Goal: Information Seeking & Learning: Learn about a topic

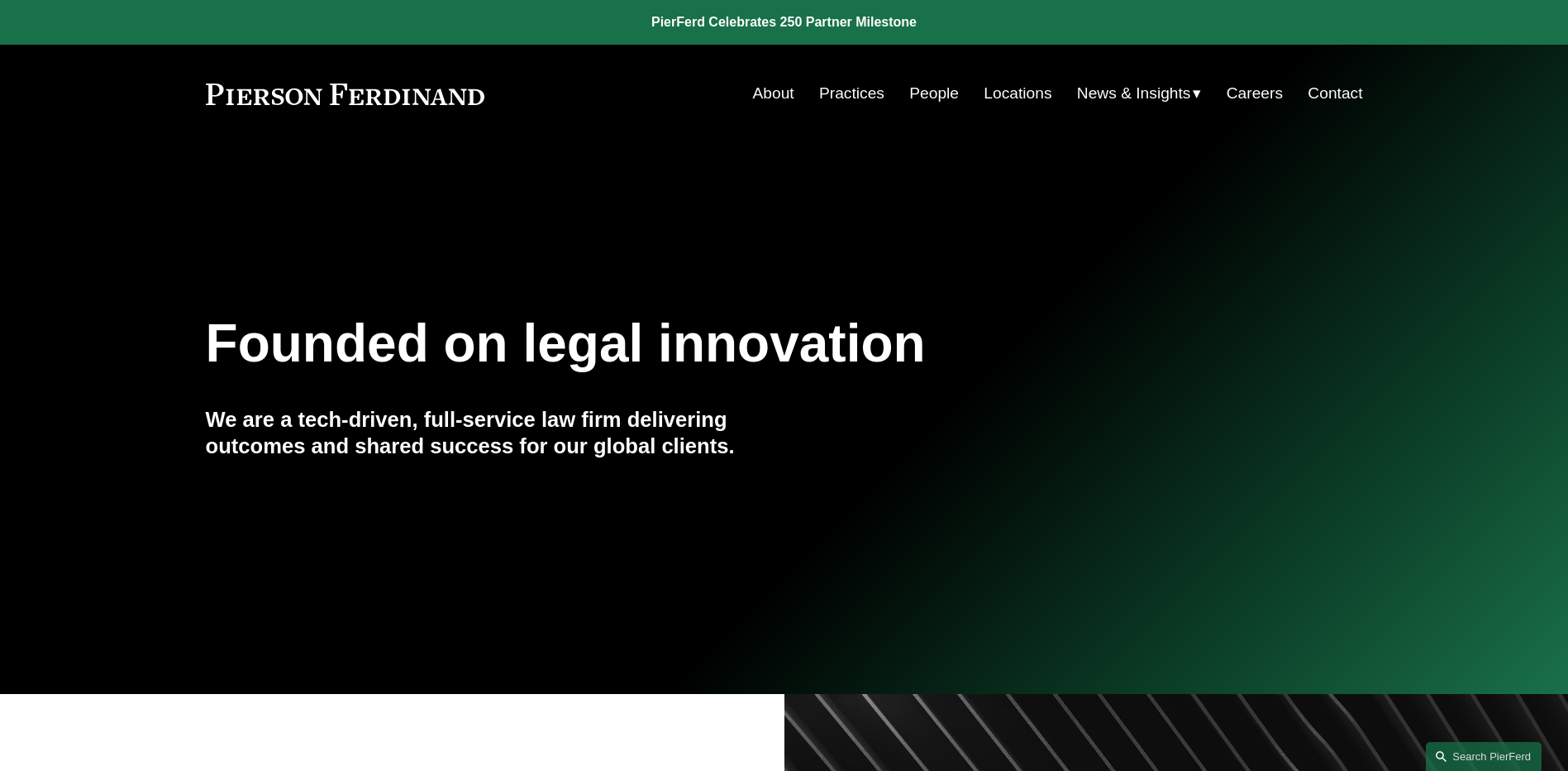
click at [929, 87] on link "People" at bounding box center [933, 93] width 49 height 31
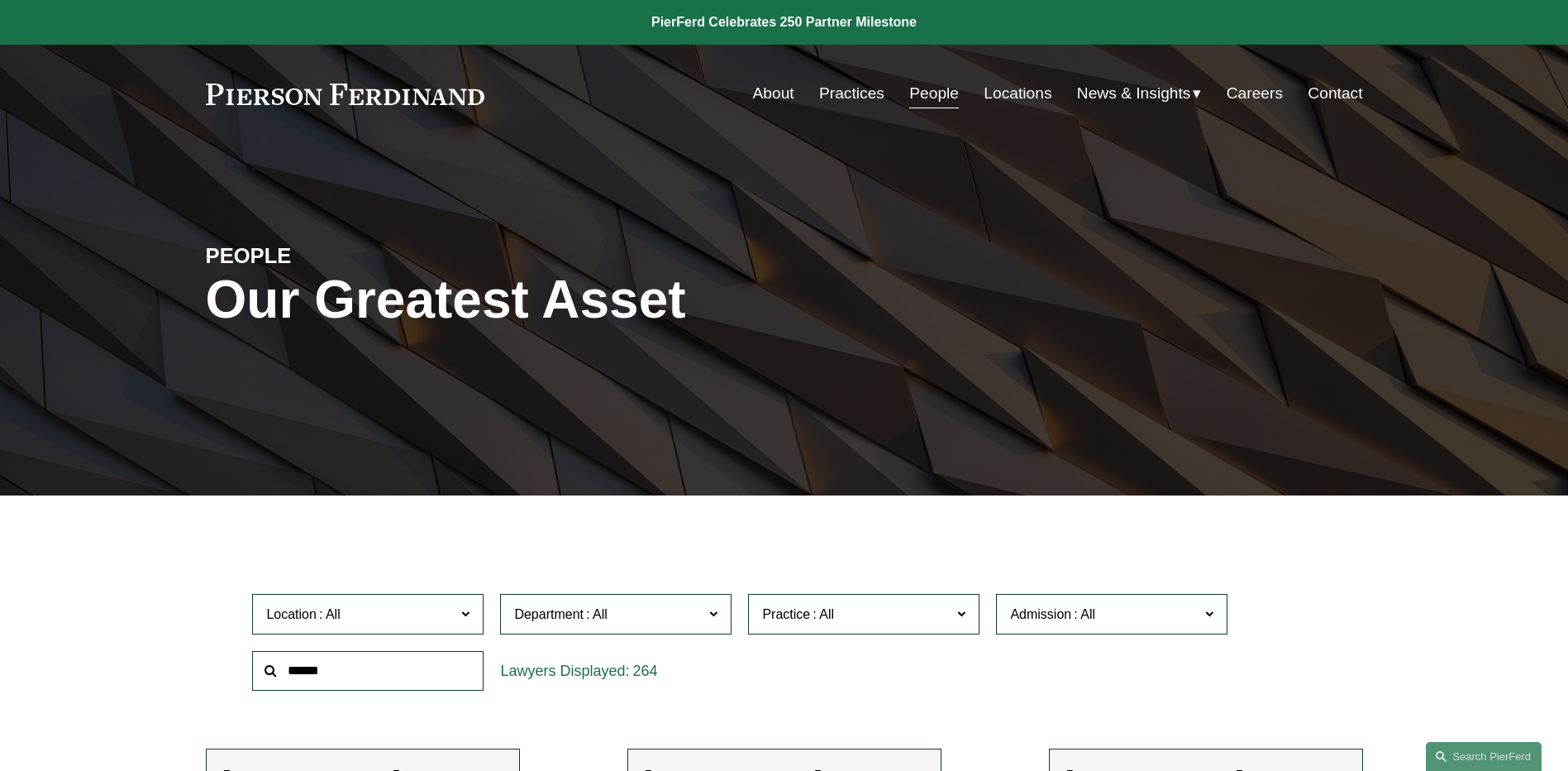
click at [0, 0] on span "News" at bounding box center [0, 0] width 0 height 0
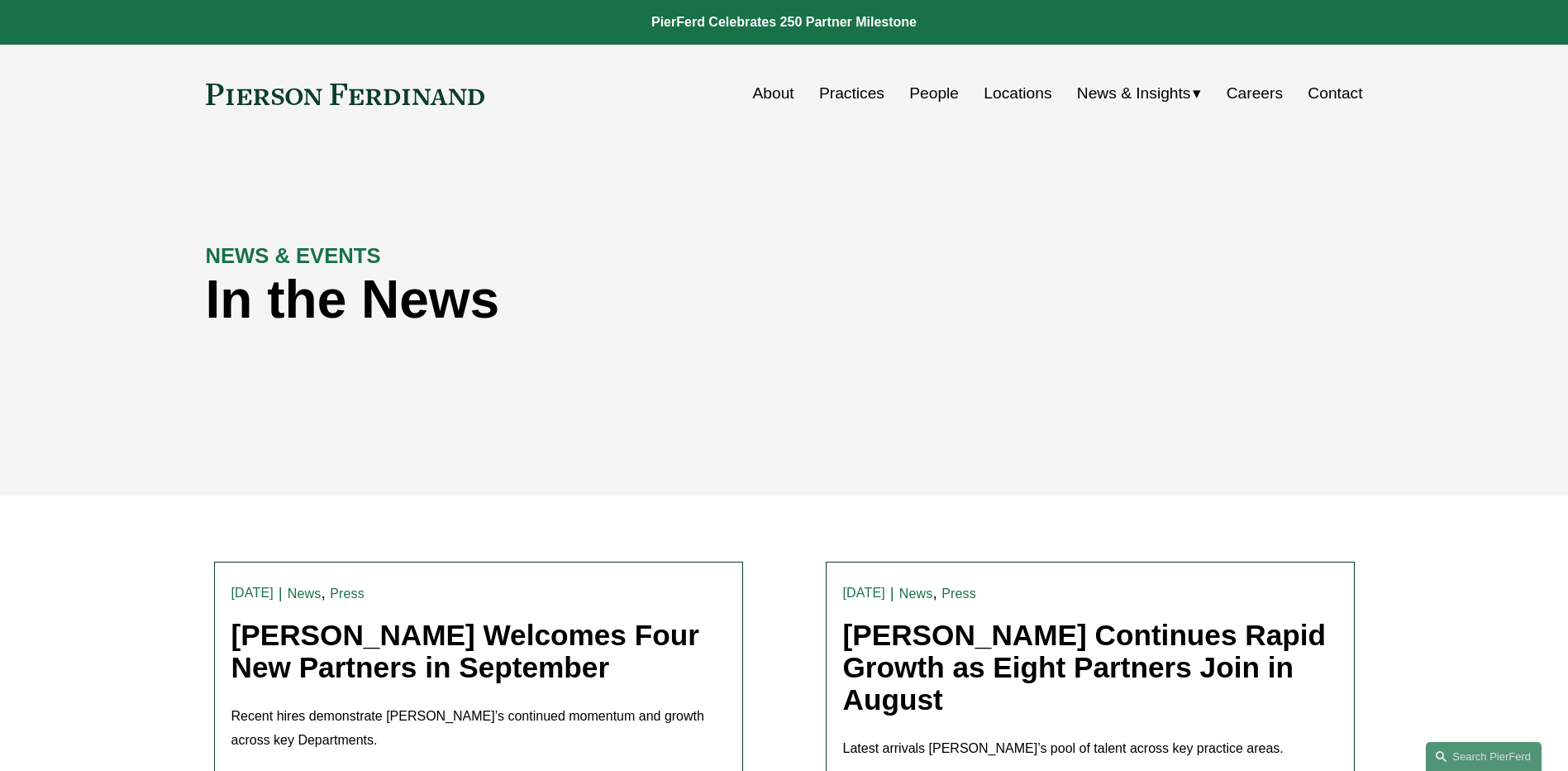
click at [381, 632] on link "Pierson Ferdinand Welcomes Four New Partners in September" at bounding box center [465, 650] width 467 height 65
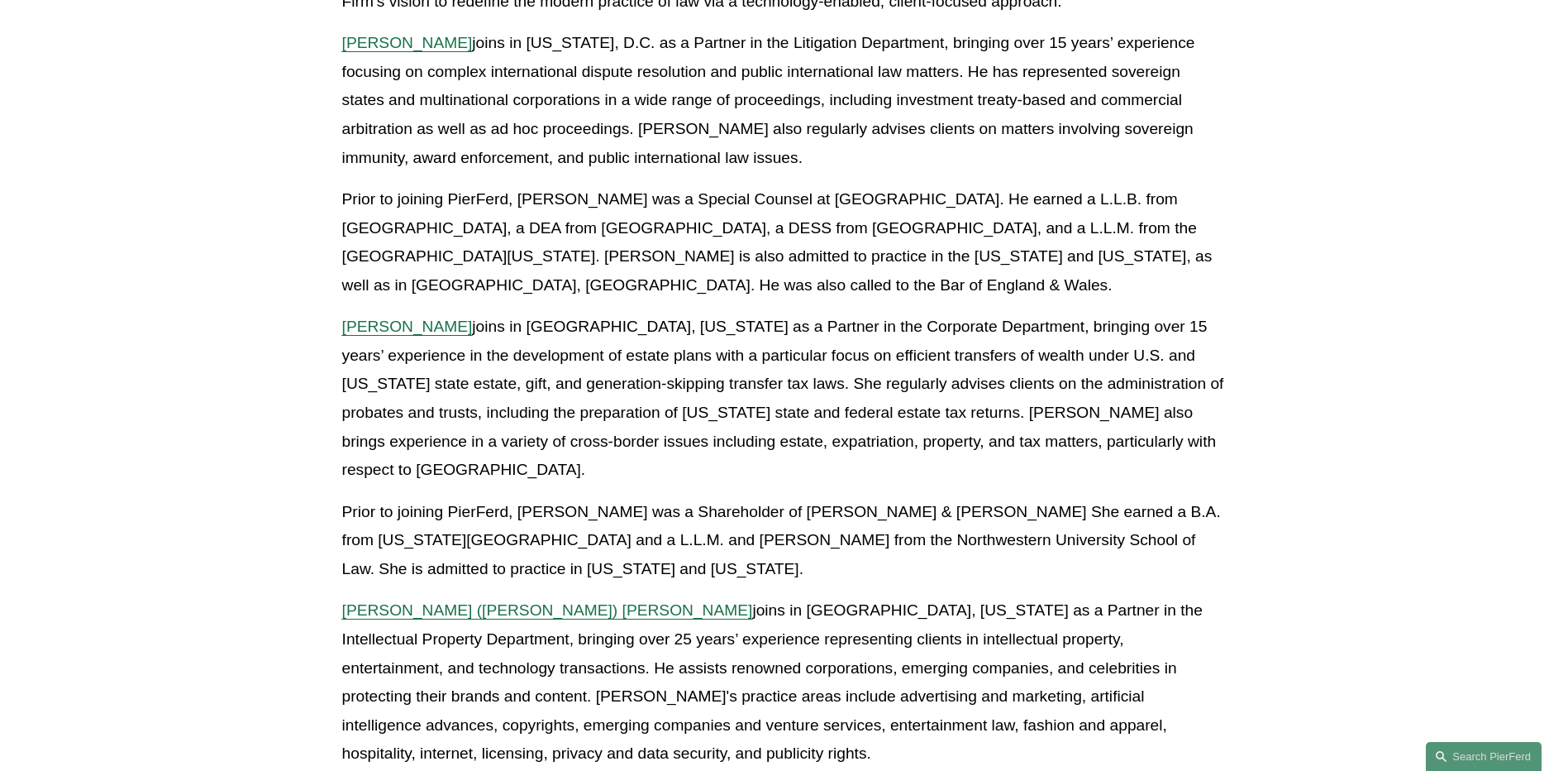
scroll to position [661, 0]
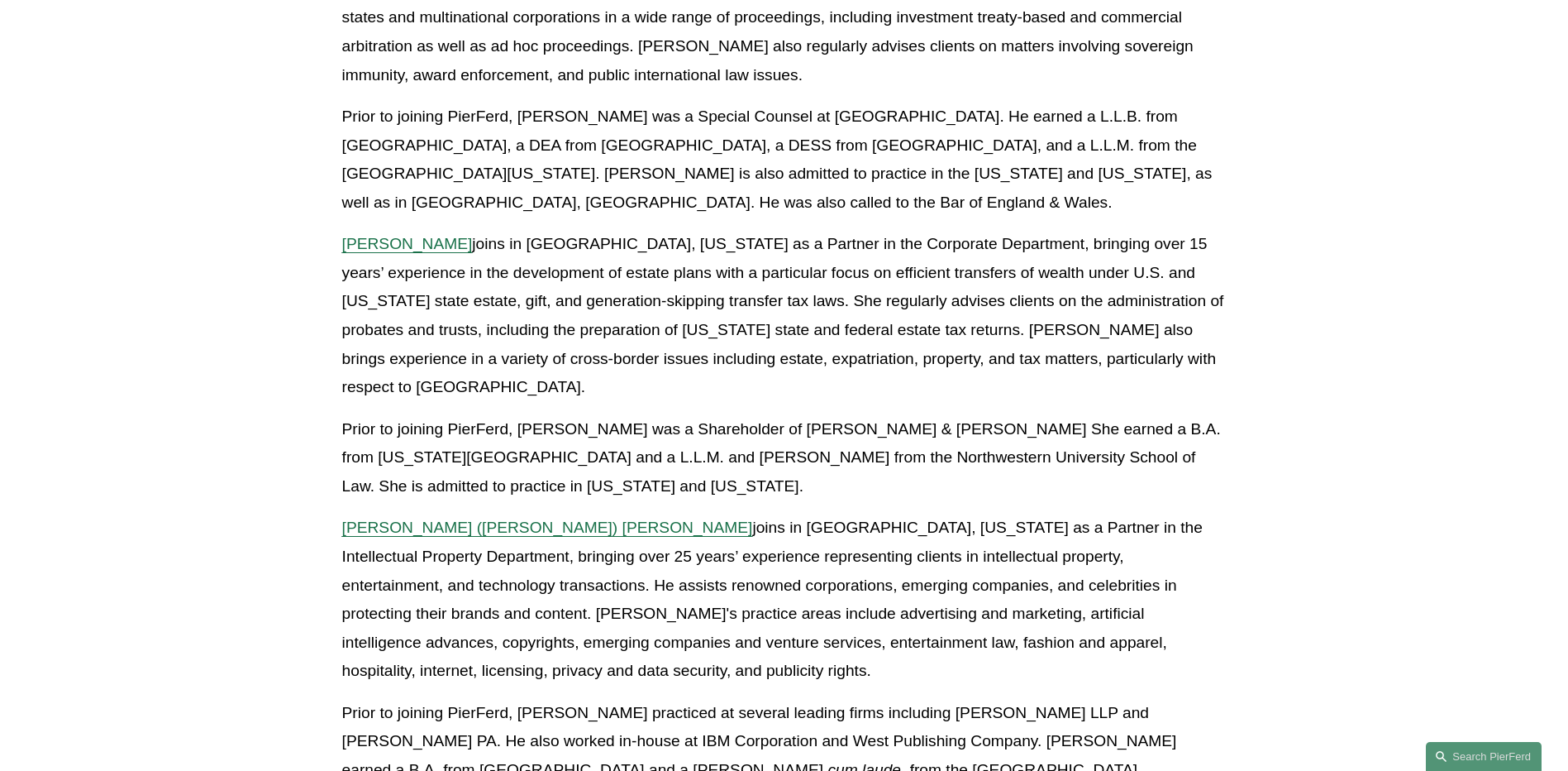
click at [459, 519] on span "Gregory (Greg) B. Perleberg" at bounding box center [548, 527] width 410 height 18
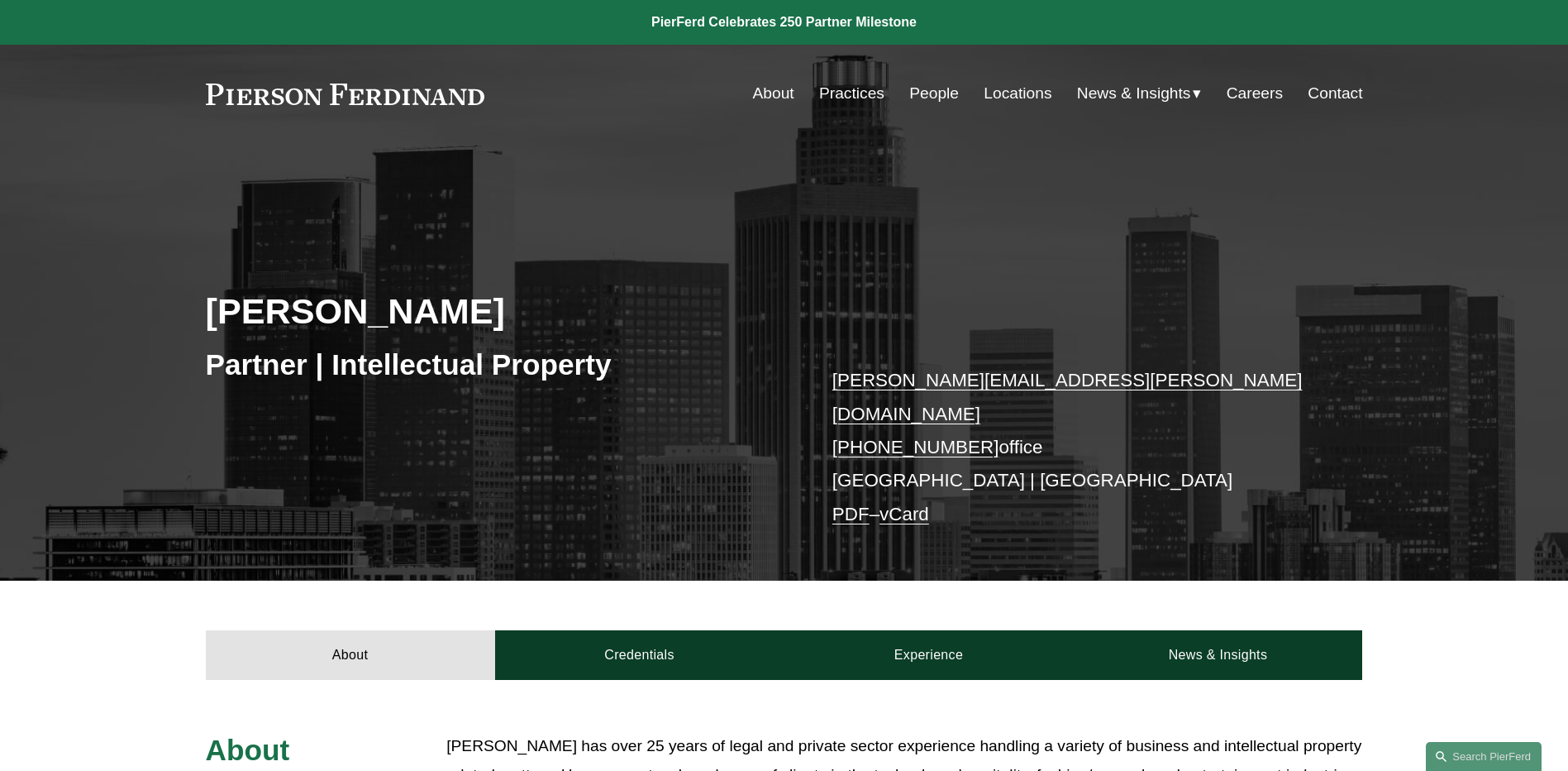
click at [937, 102] on link "People" at bounding box center [933, 93] width 49 height 31
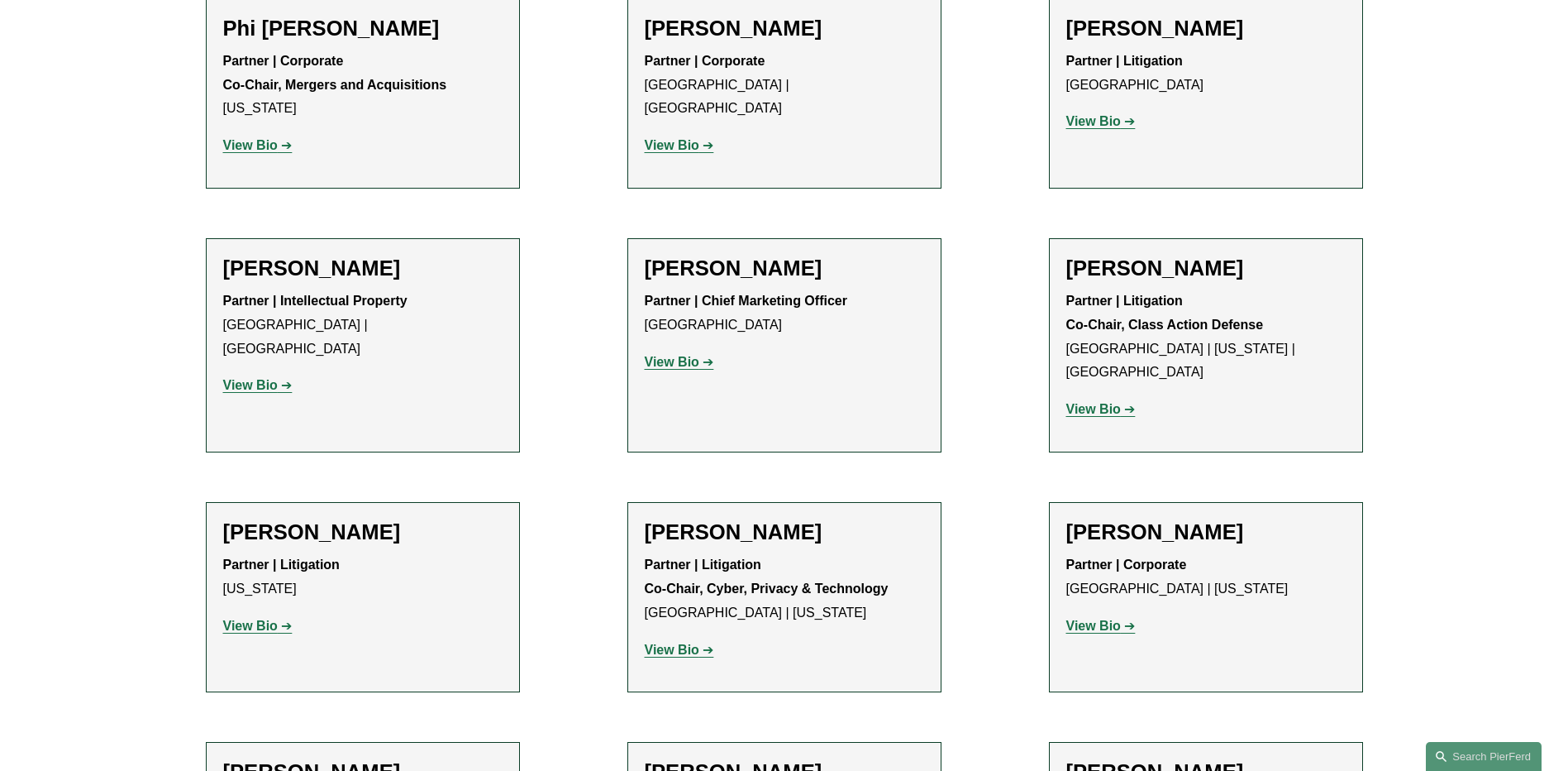
scroll to position [14636, 0]
